Goal: Task Accomplishment & Management: Manage account settings

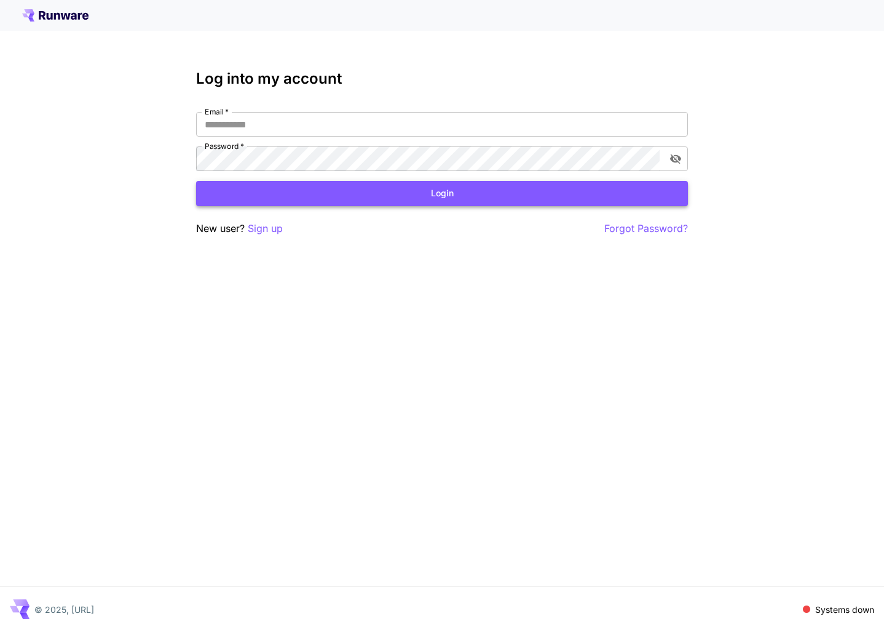
type input "**********"
click at [448, 200] on button "Login" at bounding box center [442, 193] width 492 height 25
